Goal: Information Seeking & Learning: Learn about a topic

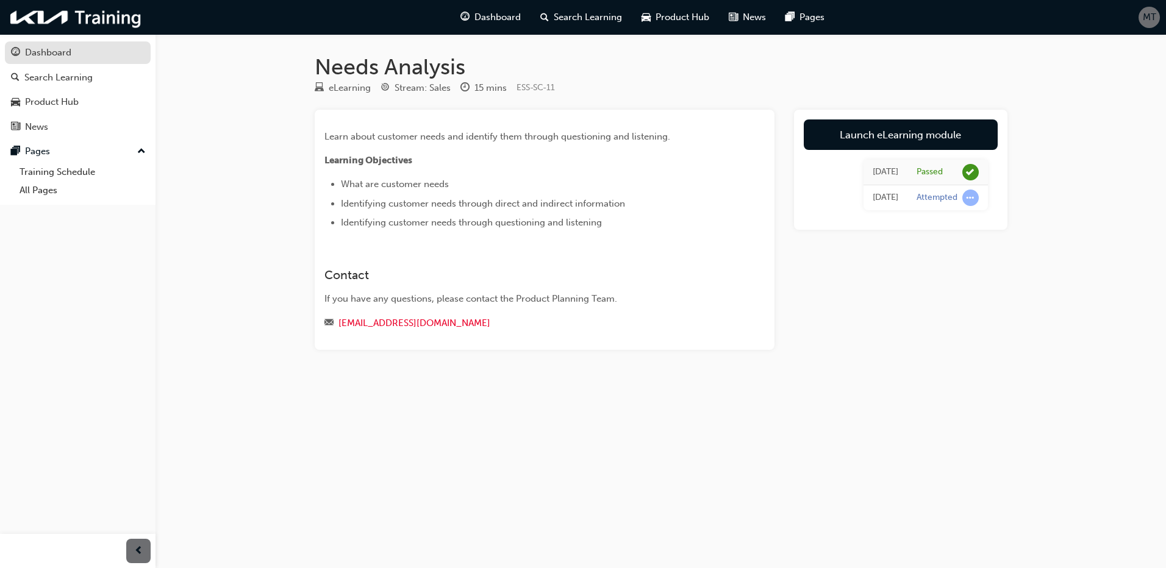
click at [63, 56] on div "Dashboard" at bounding box center [48, 53] width 46 height 14
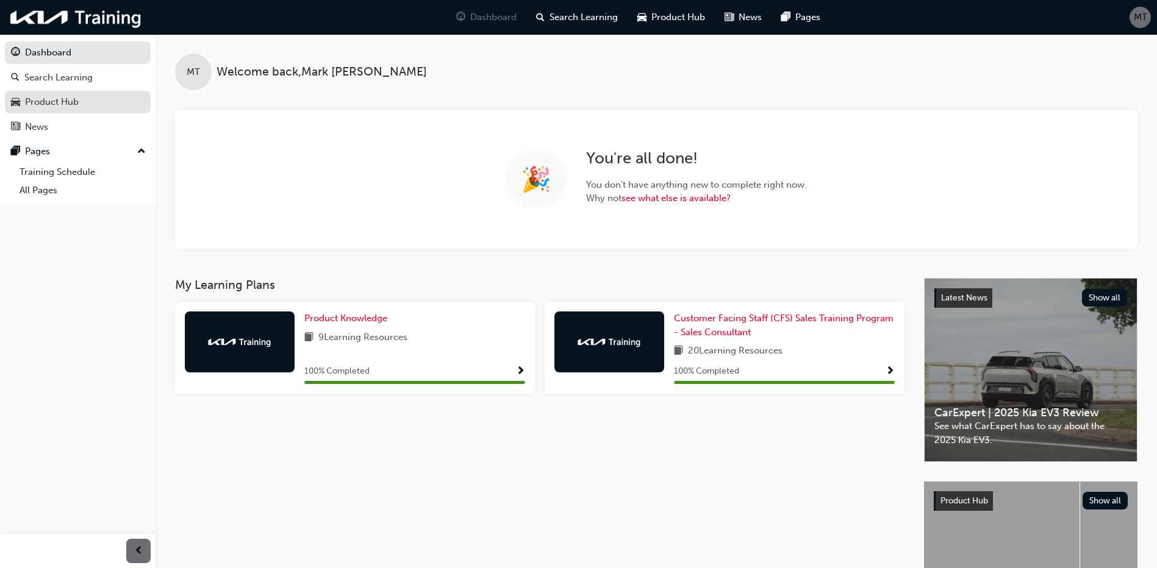
click at [51, 108] on div "Product Hub" at bounding box center [52, 102] width 54 height 14
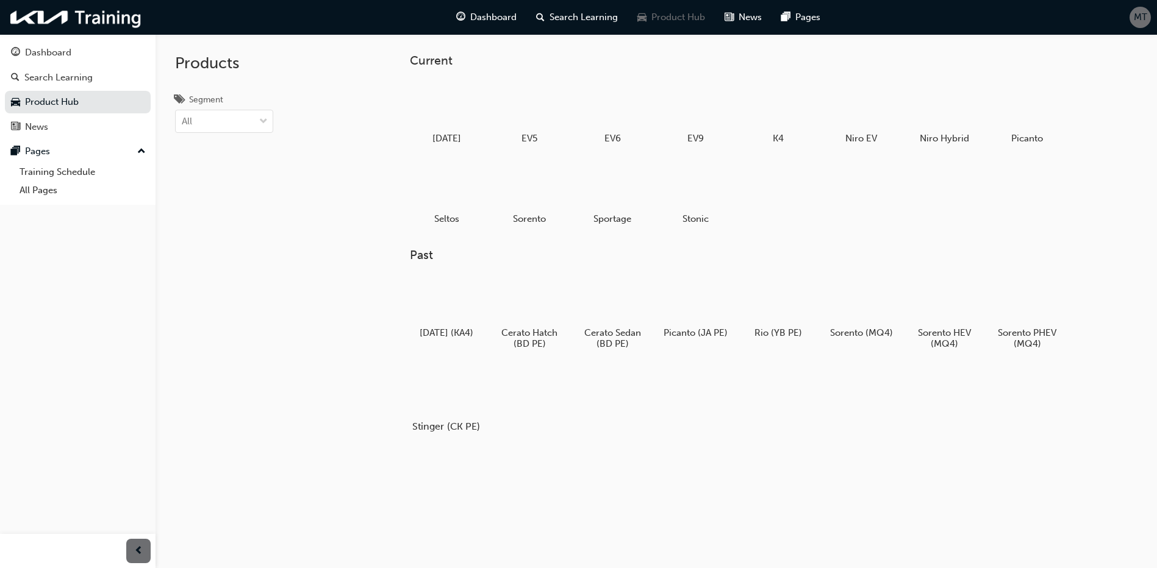
click at [442, 390] on div at bounding box center [447, 390] width 68 height 48
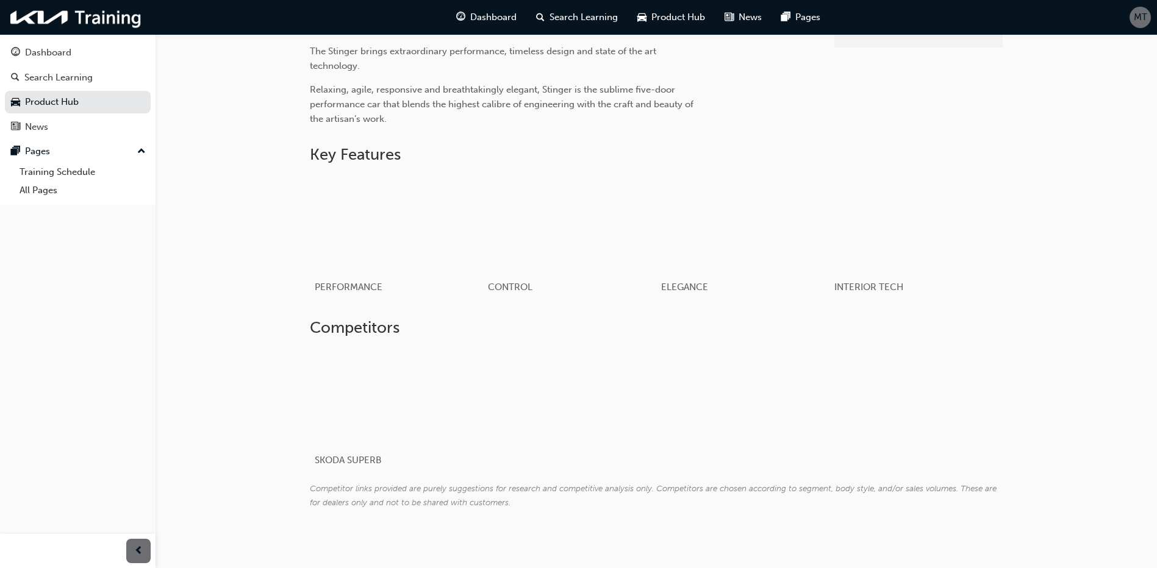
scroll to position [441, 0]
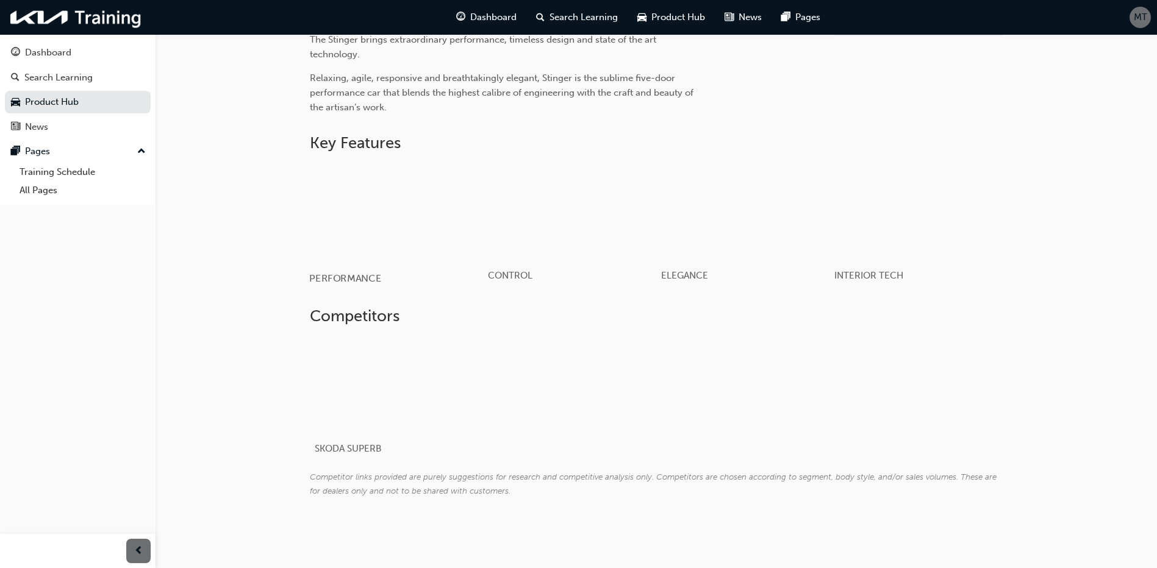
click at [356, 280] on span "PERFORMANCE" at bounding box center [345, 279] width 72 height 12
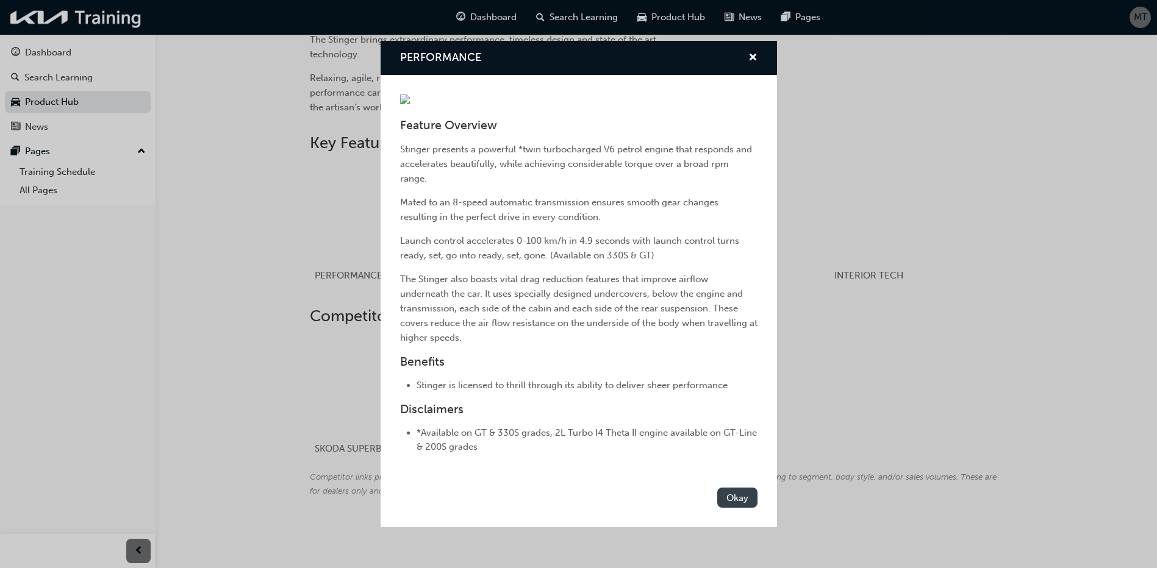
click at [733, 495] on button "Okay" at bounding box center [737, 498] width 40 height 20
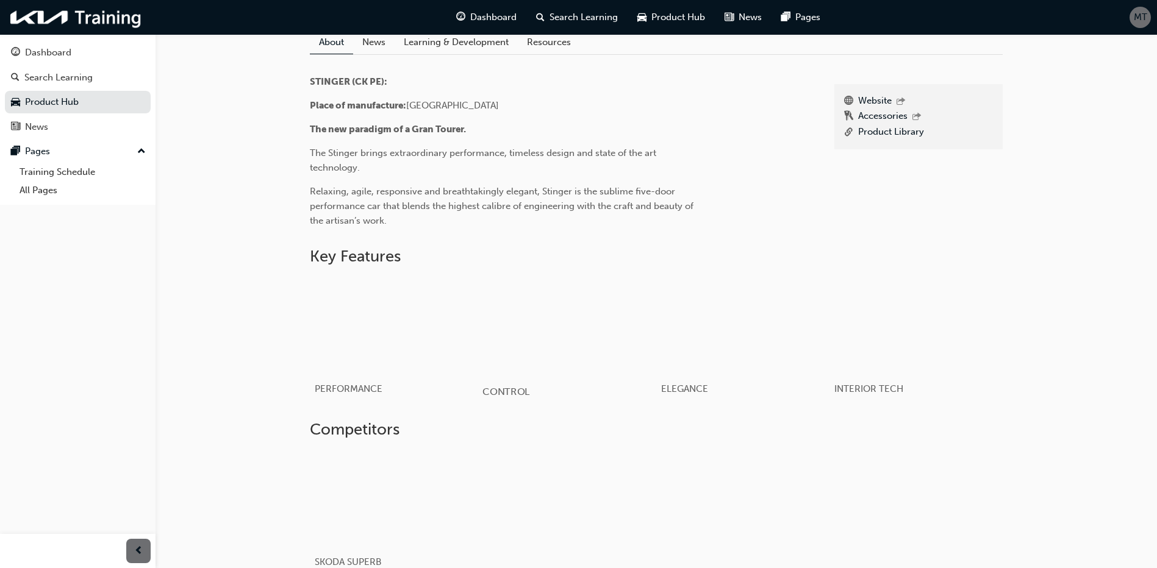
scroll to position [319, 0]
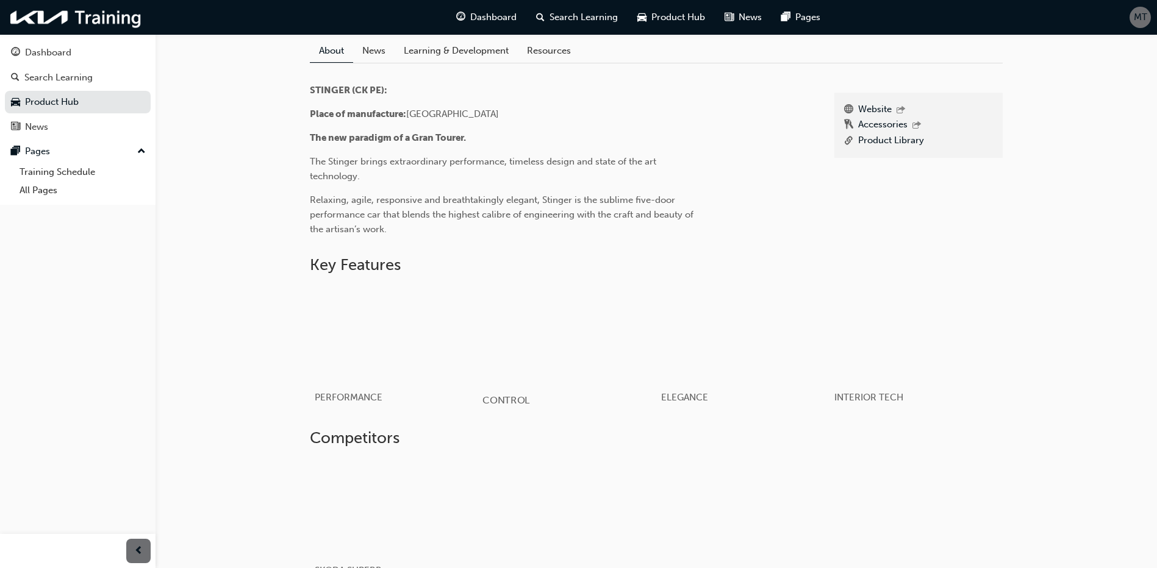
click at [507, 398] on span "CONTROL" at bounding box center [505, 400] width 47 height 12
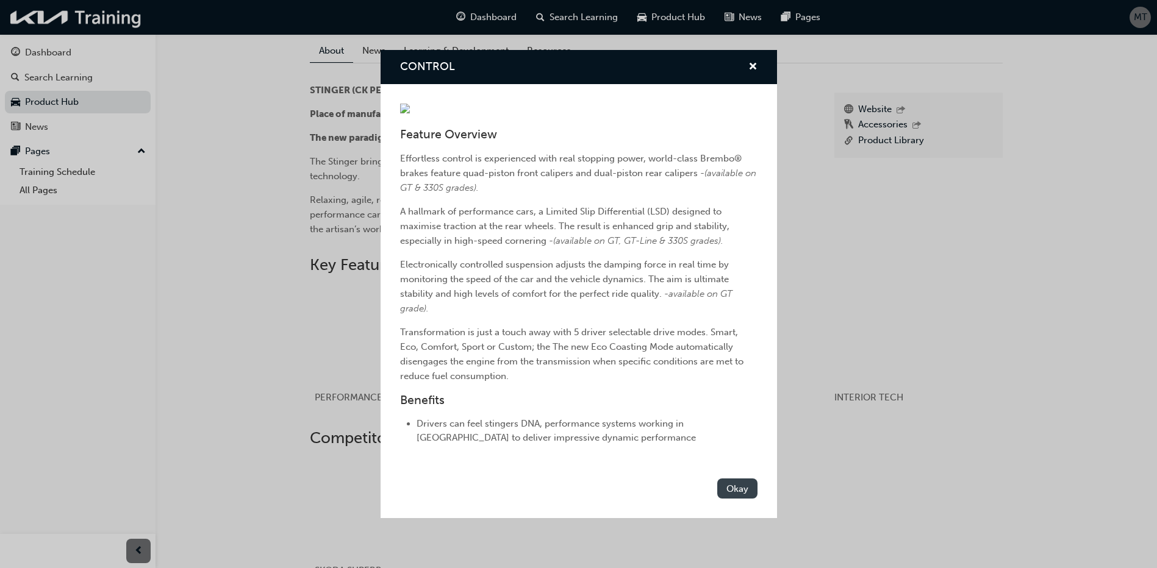
click at [740, 482] on button "Okay" at bounding box center [737, 489] width 40 height 20
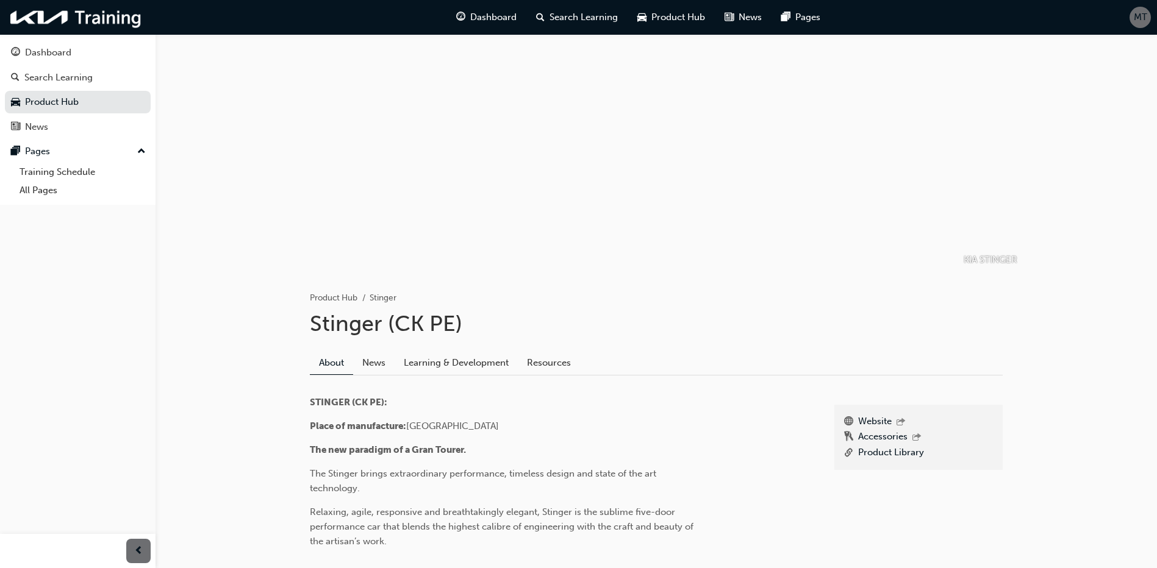
scroll to position [0, 0]
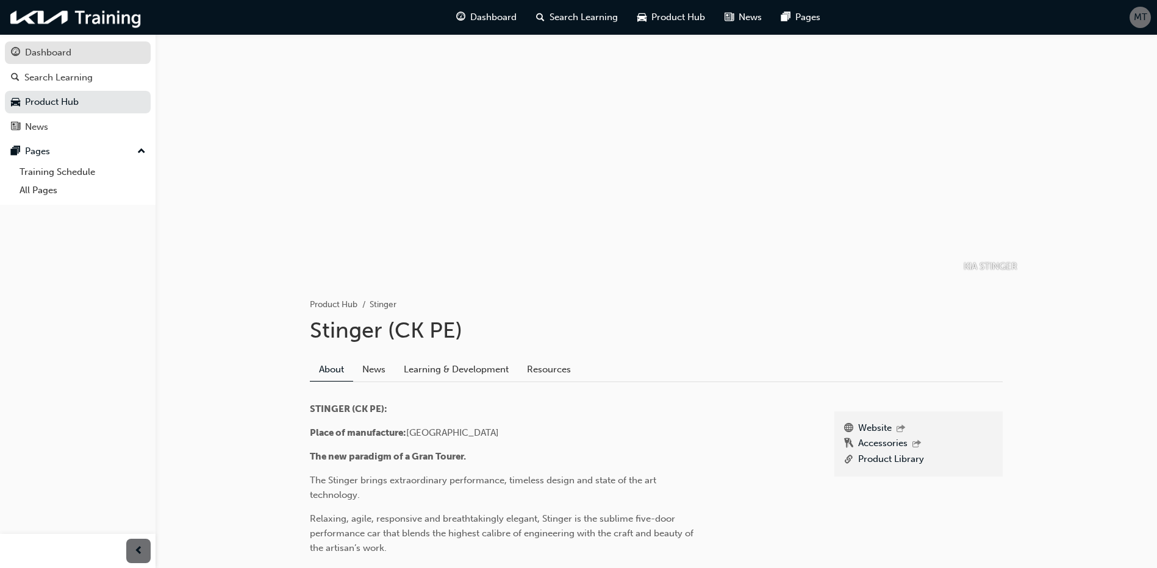
click at [49, 50] on div "Dashboard" at bounding box center [48, 53] width 46 height 14
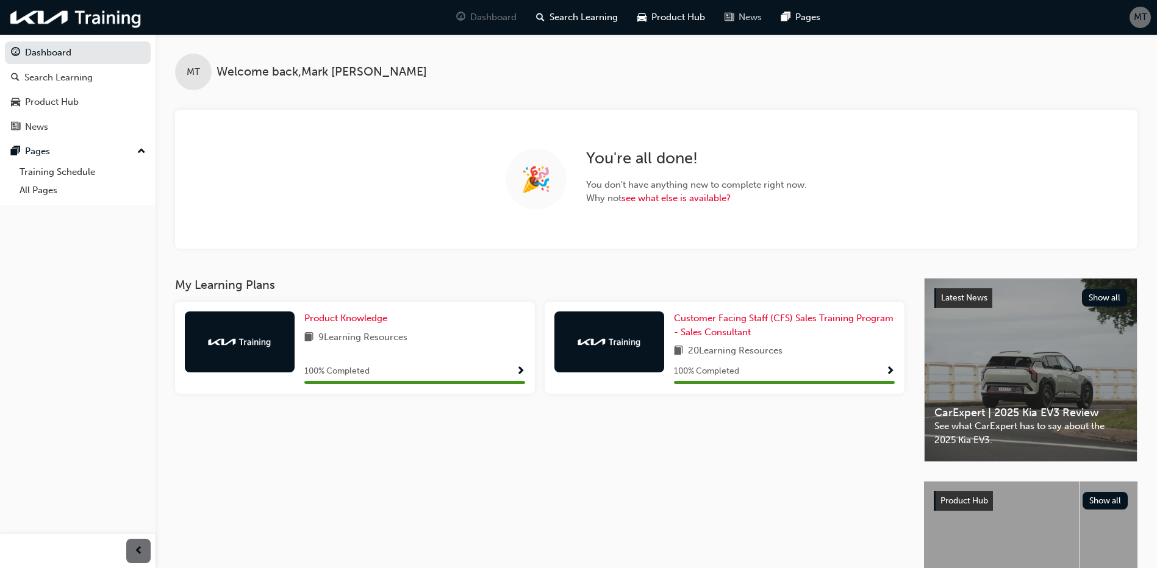
click at [733, 18] on span "news-icon" at bounding box center [728, 17] width 9 height 15
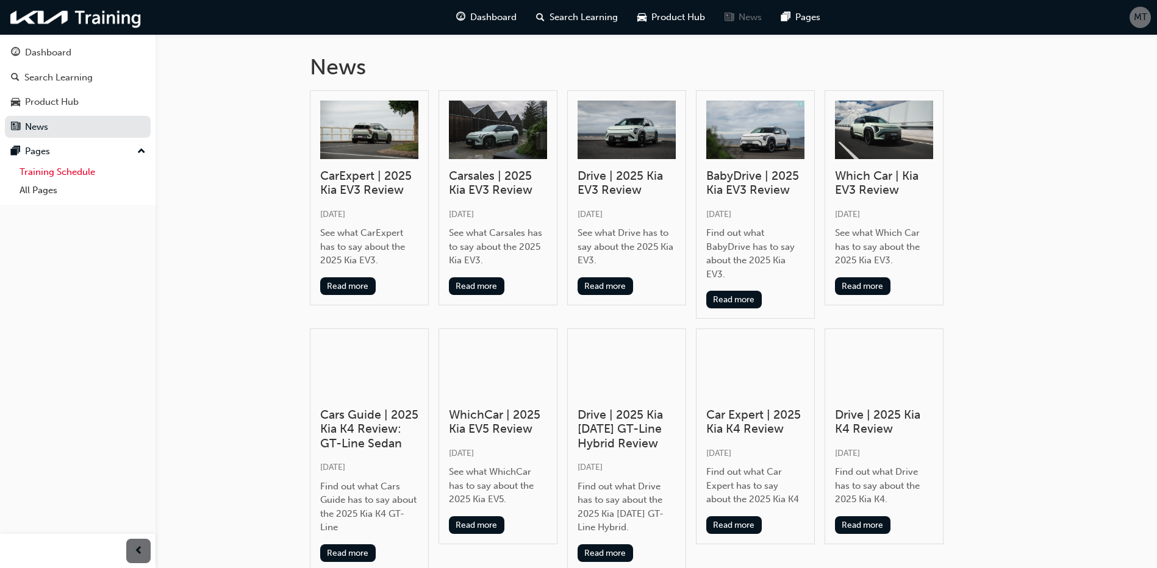
click at [76, 171] on link "Training Schedule" at bounding box center [83, 172] width 136 height 19
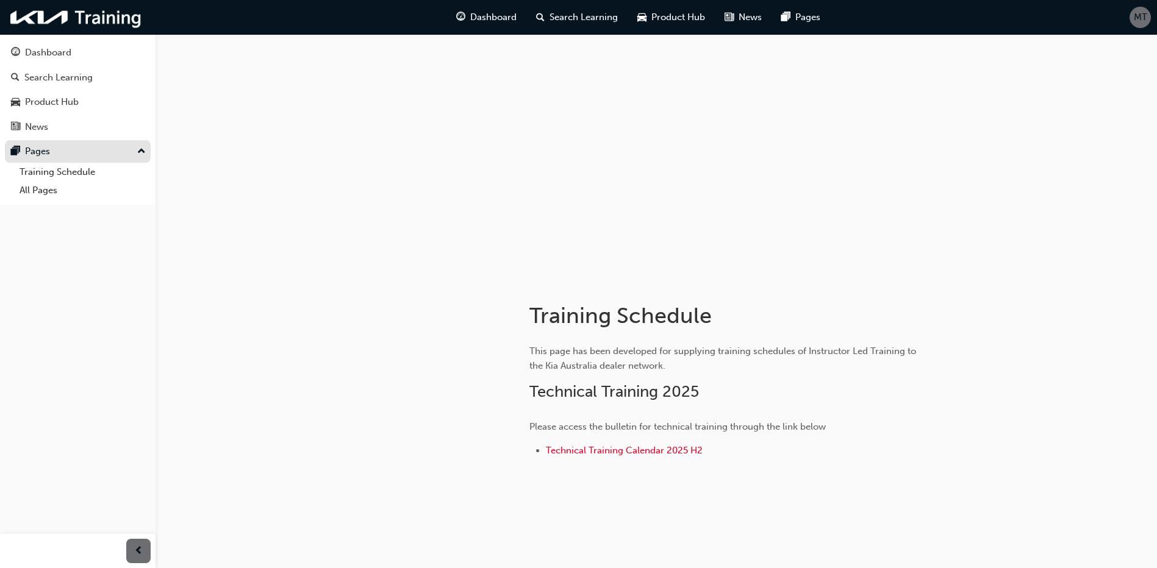
click at [38, 152] on div "Pages" at bounding box center [37, 151] width 25 height 14
click at [40, 129] on div "News" at bounding box center [36, 127] width 23 height 14
